Goal: Find specific page/section: Find specific page/section

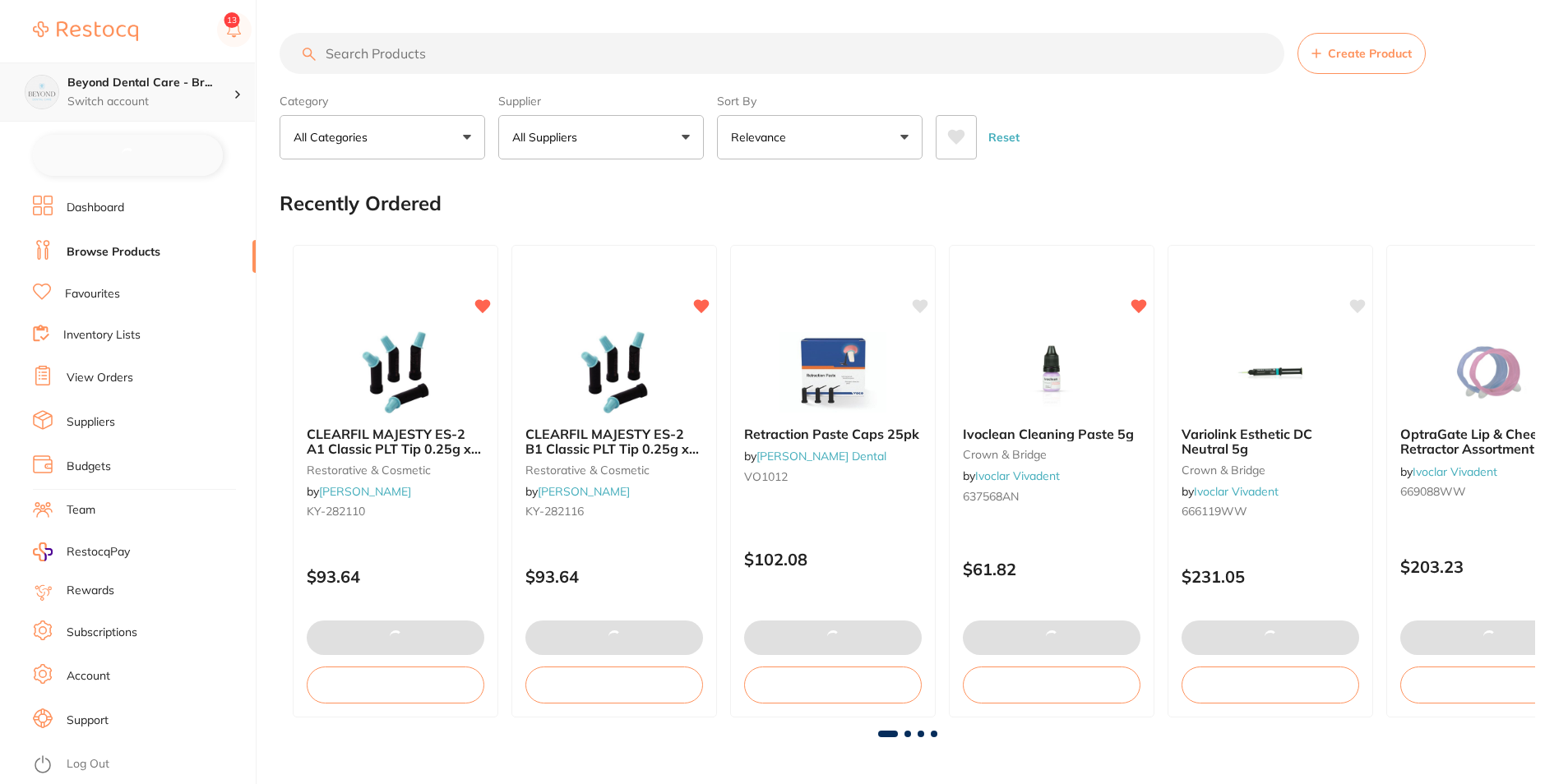
click at [232, 89] on h4 "Beyond Dental Care - Br..." at bounding box center [151, 83] width 166 height 17
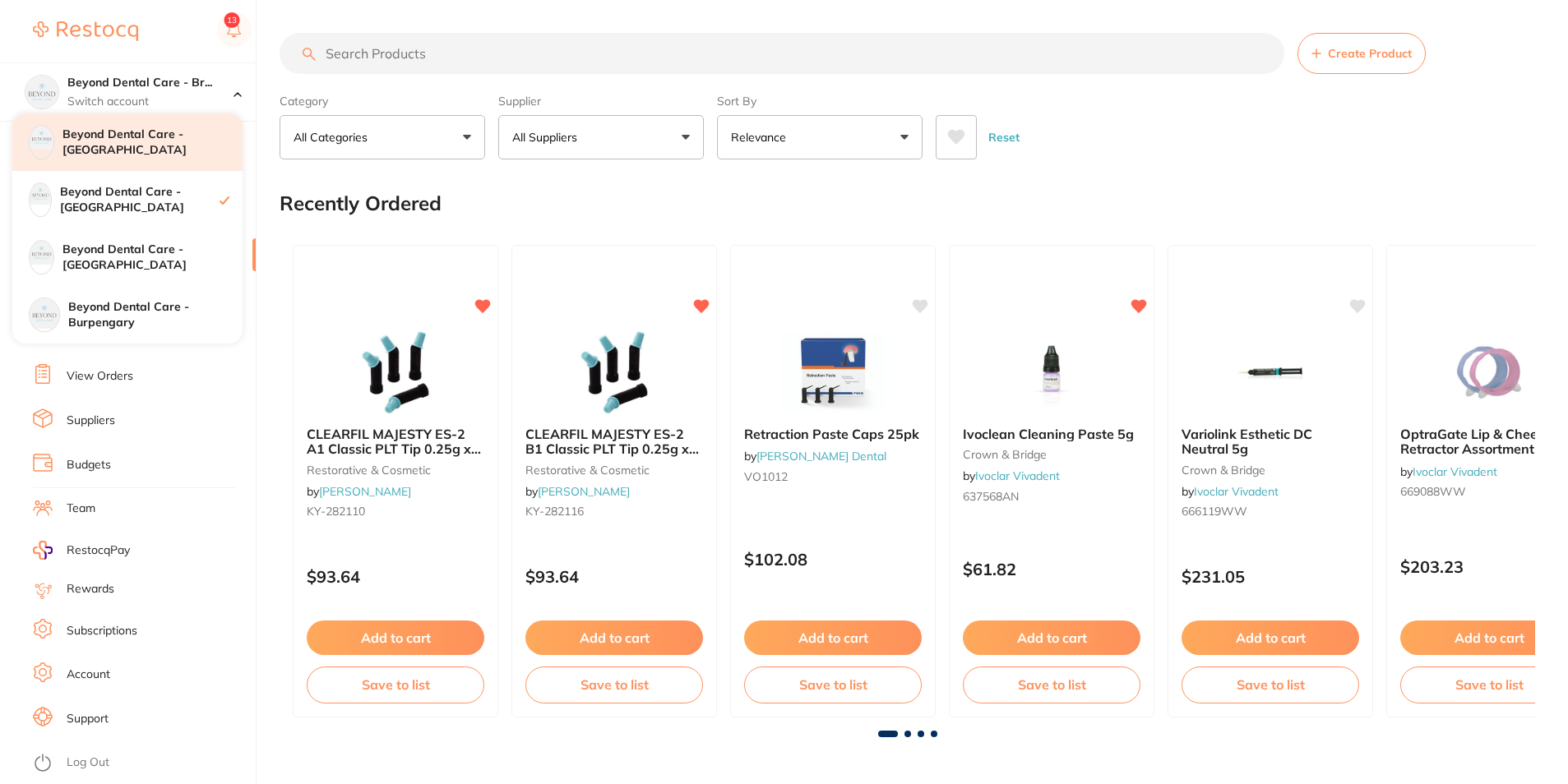
checkbox input "false"
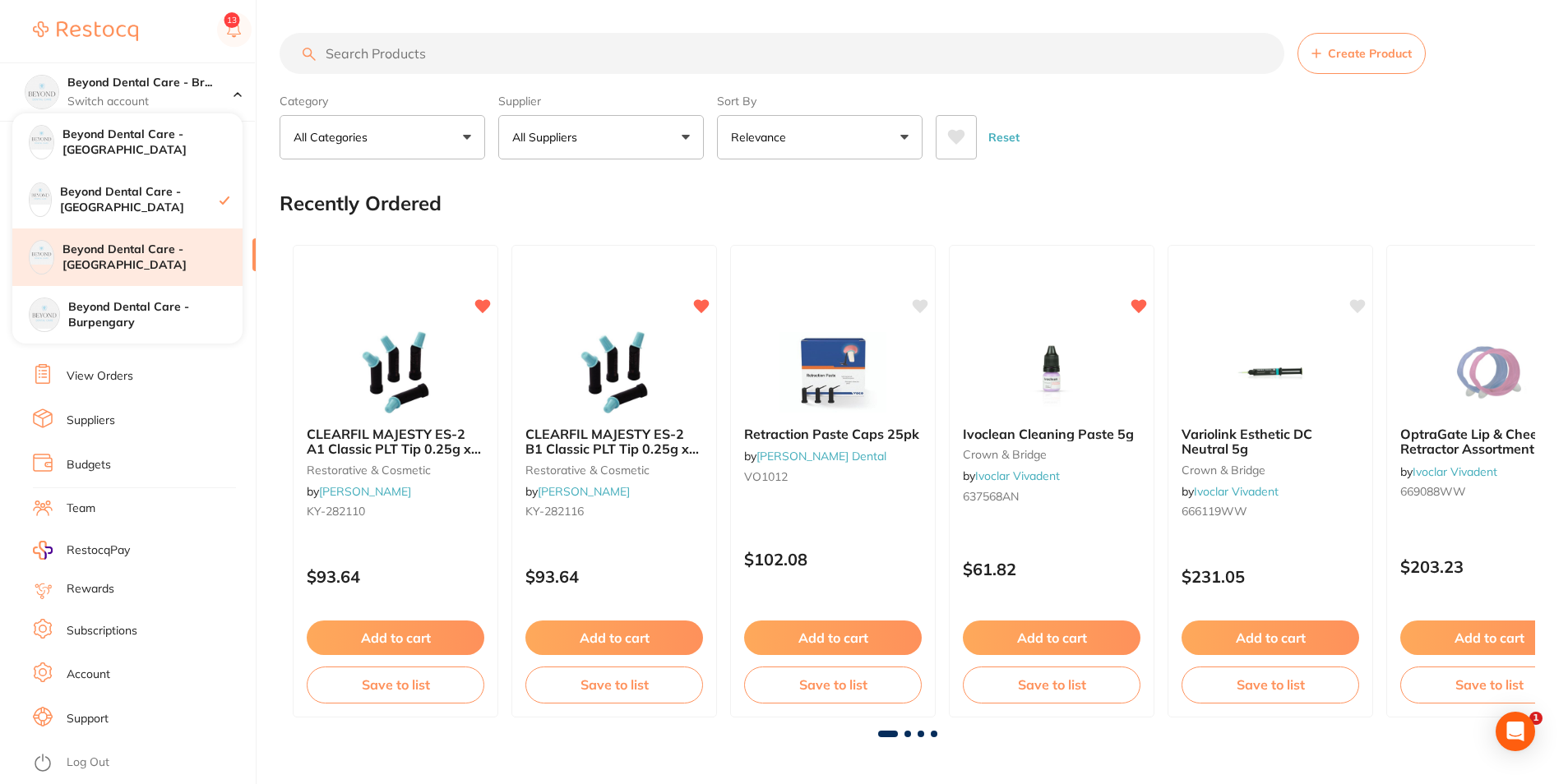
click at [168, 245] on h4 "Beyond Dental Care - [GEOGRAPHIC_DATA]" at bounding box center [153, 257] width 180 height 32
